Goal: Find specific page/section: Find specific page/section

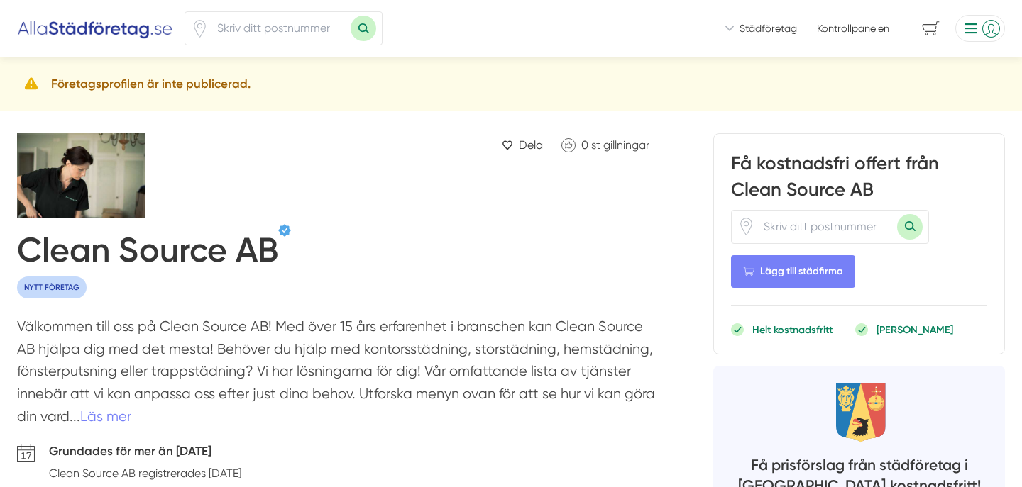
click at [190, 86] on h5 "Företagsprofilen är inte publicerad." at bounding box center [150, 83] width 199 height 19
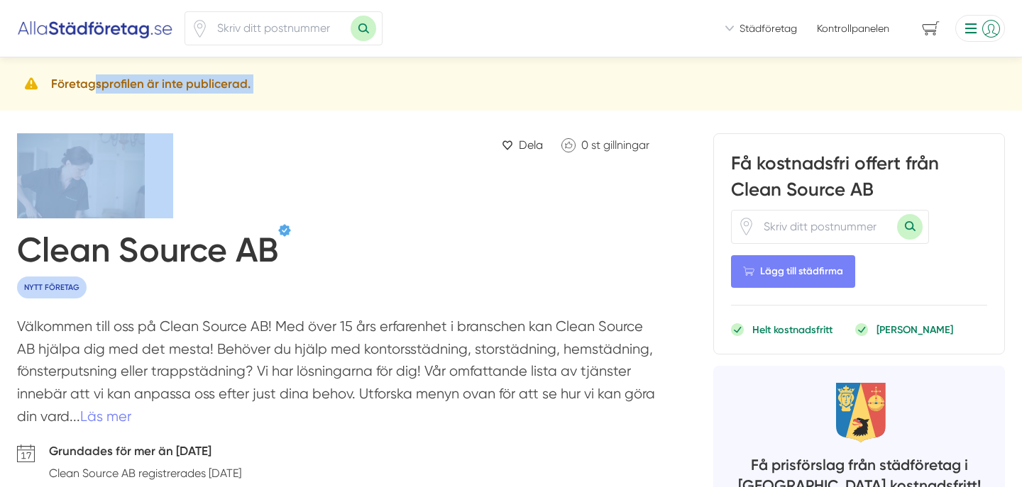
copy div "Företagsprofilen är inte publicerad."
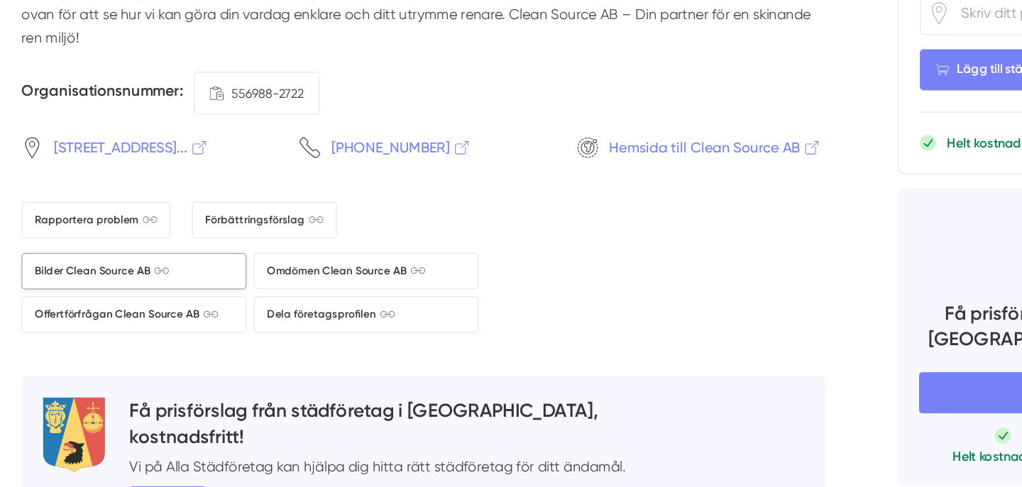
scroll to position [2602, 0]
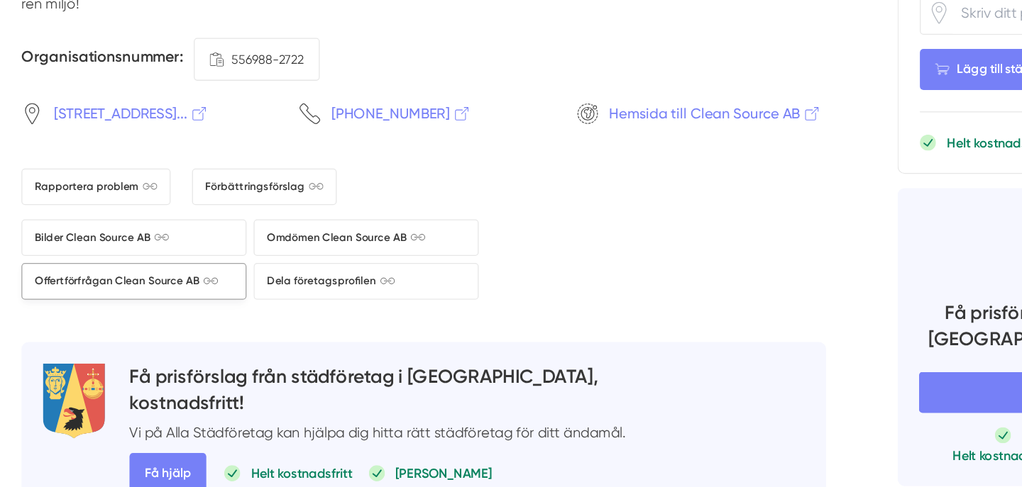
click at [111, 330] on span "Offertförfrågan Clean Source AB" at bounding box center [100, 322] width 145 height 13
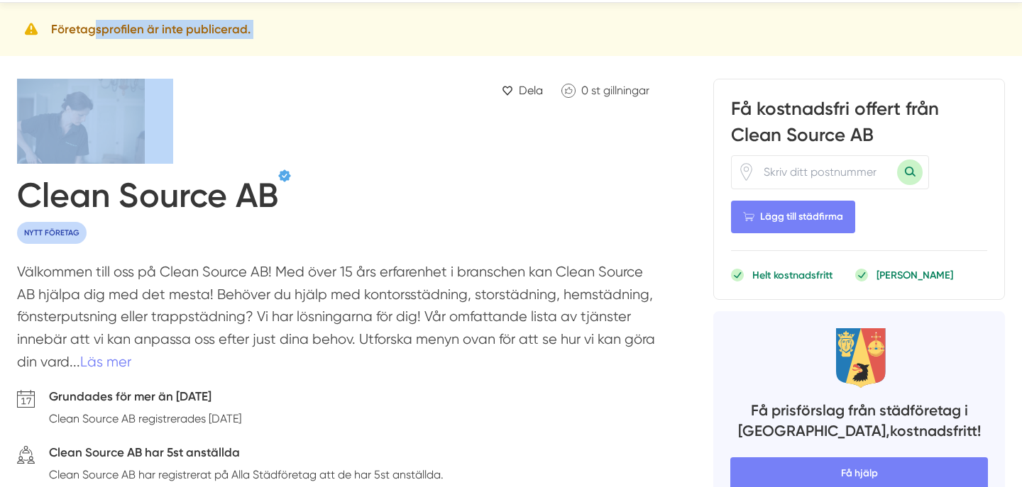
scroll to position [0, 0]
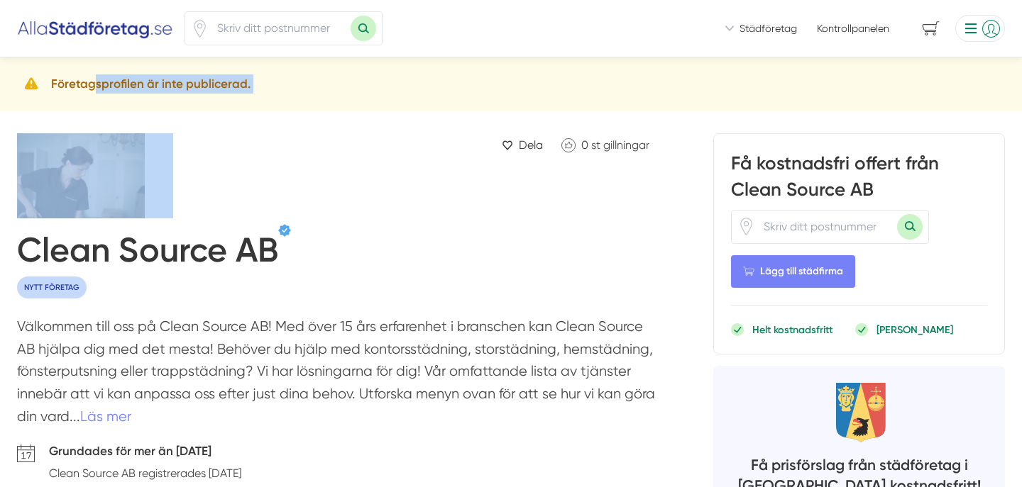
click at [193, 91] on h5 "Företagsprofilen är inte publicerad." at bounding box center [150, 83] width 199 height 19
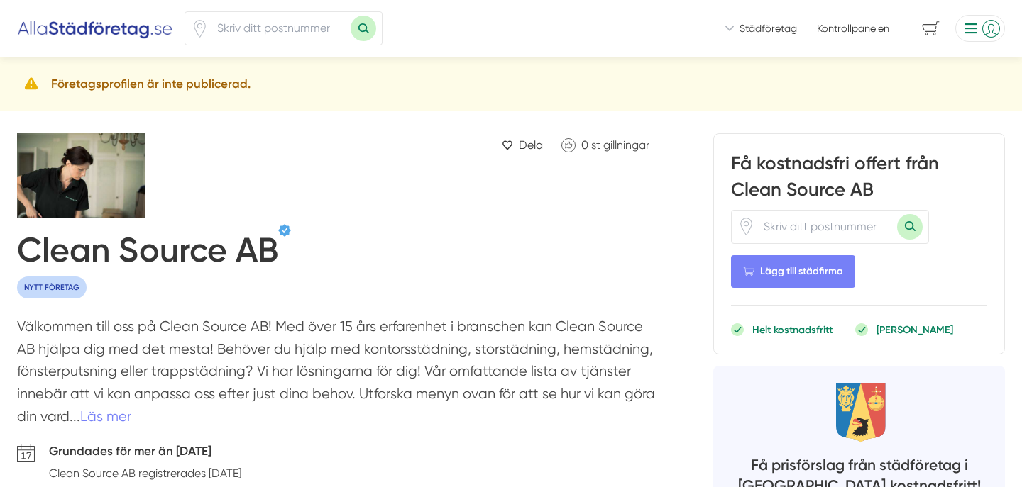
click at [32, 82] on icon at bounding box center [31, 83] width 13 height 12
click at [967, 28] on li at bounding box center [976, 28] width 55 height 27
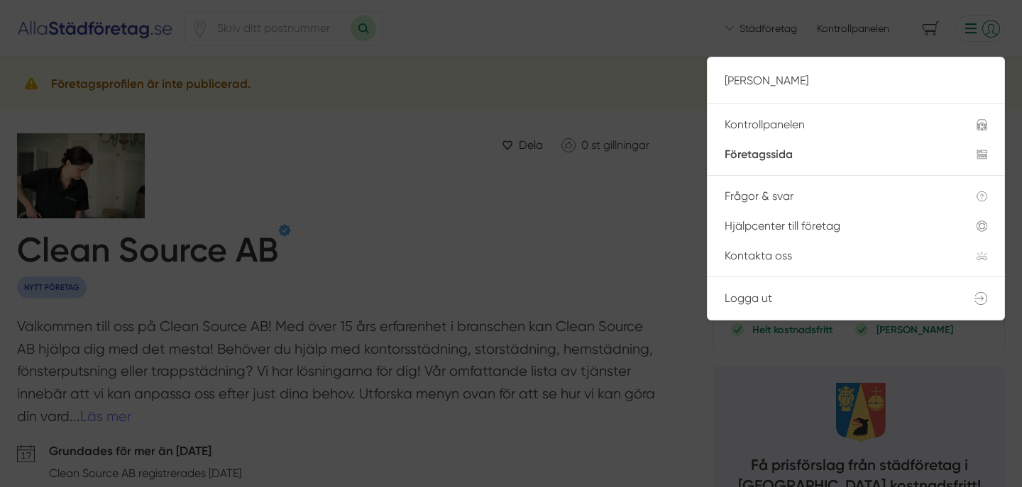
click at [448, 288] on div at bounding box center [511, 243] width 1022 height 487
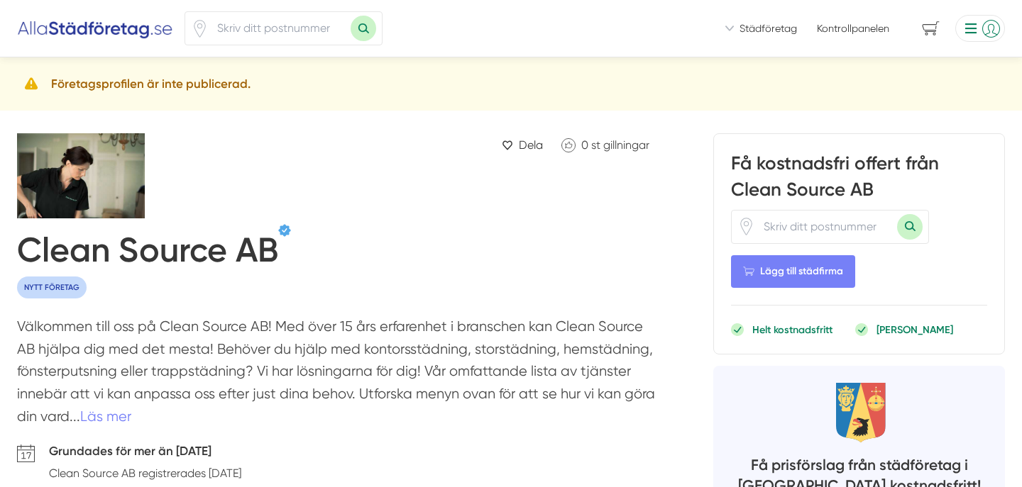
click at [70, 34] on img at bounding box center [95, 28] width 156 height 23
